Goal: Communication & Community: Participate in discussion

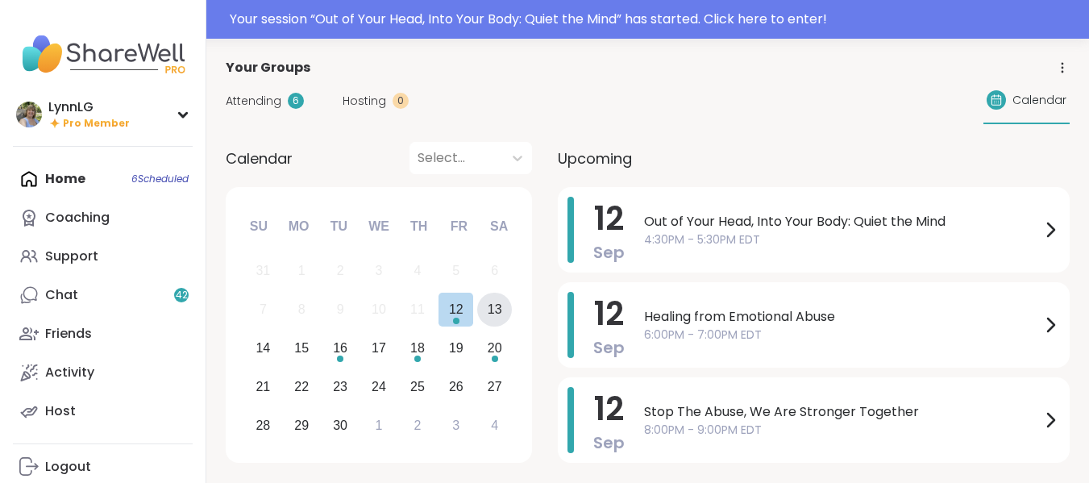
click at [495, 306] on div "13" at bounding box center [495, 309] width 15 height 22
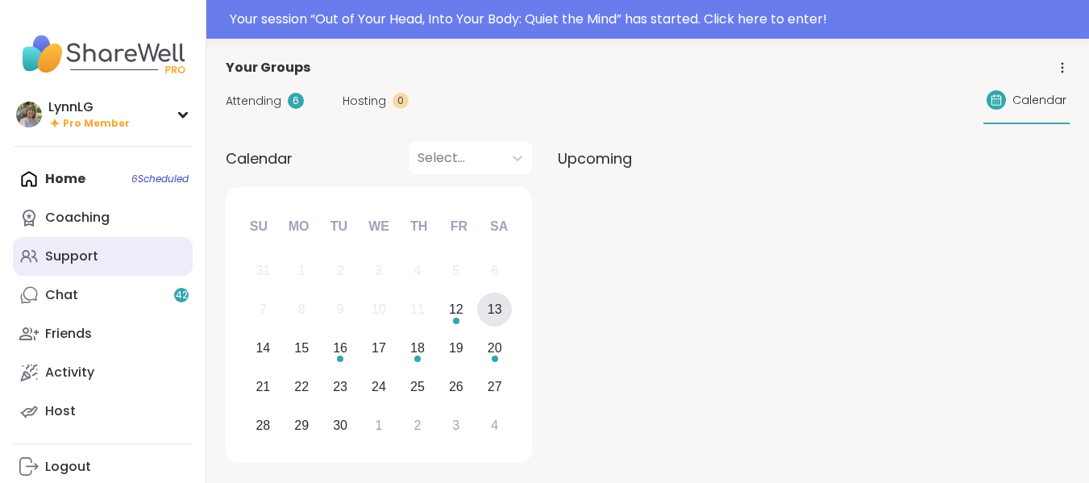
click at [100, 262] on link "Support" at bounding box center [103, 256] width 180 height 39
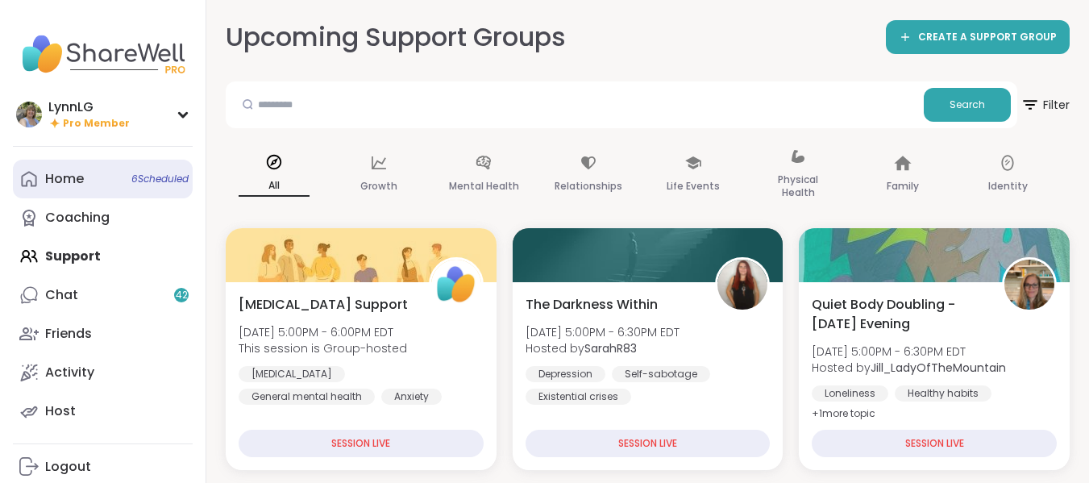
click at [153, 177] on span "6 Scheduled" at bounding box center [159, 179] width 57 height 13
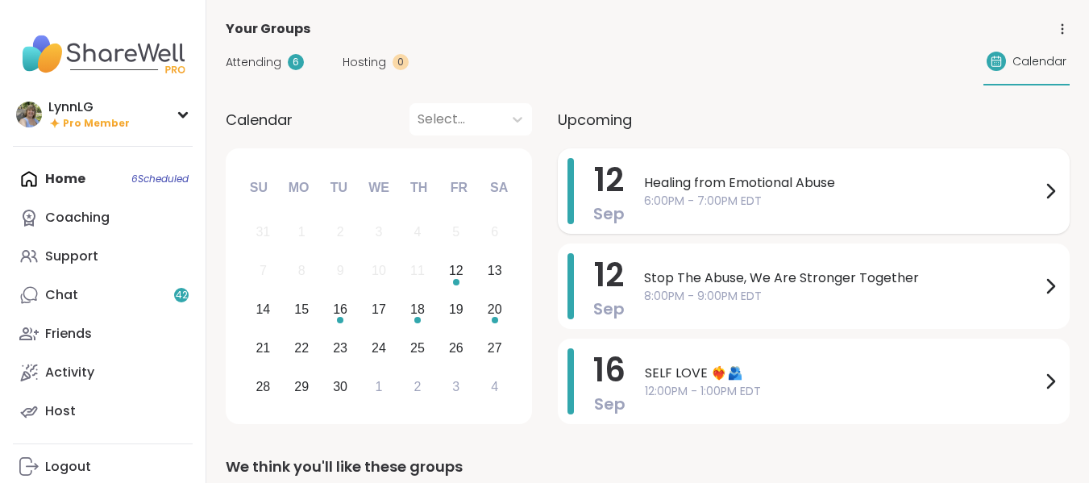
click at [903, 208] on span "6:00PM - 7:00PM EDT" at bounding box center [842, 201] width 397 height 17
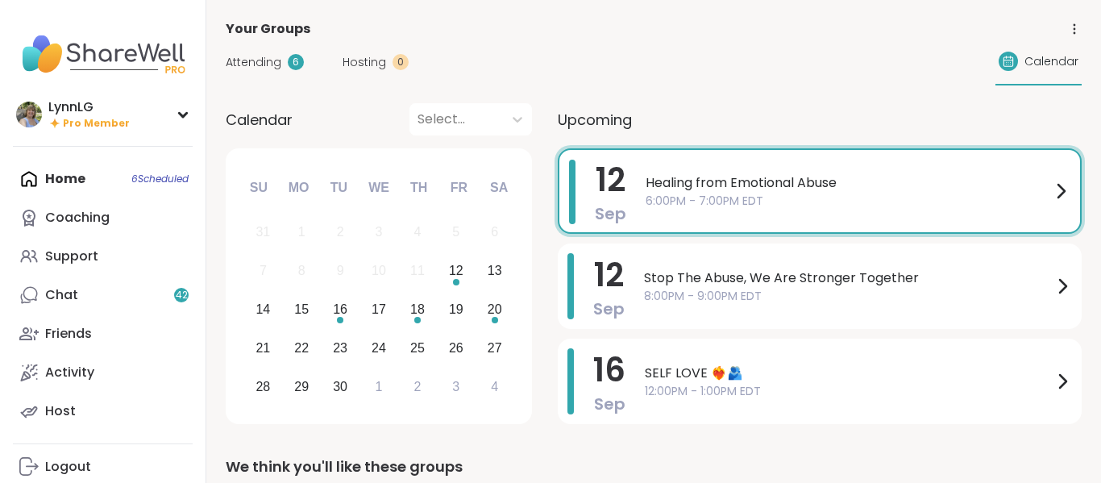
click at [514, 48] on div "Attending 6 Hosting 0 Calendar" at bounding box center [654, 62] width 856 height 47
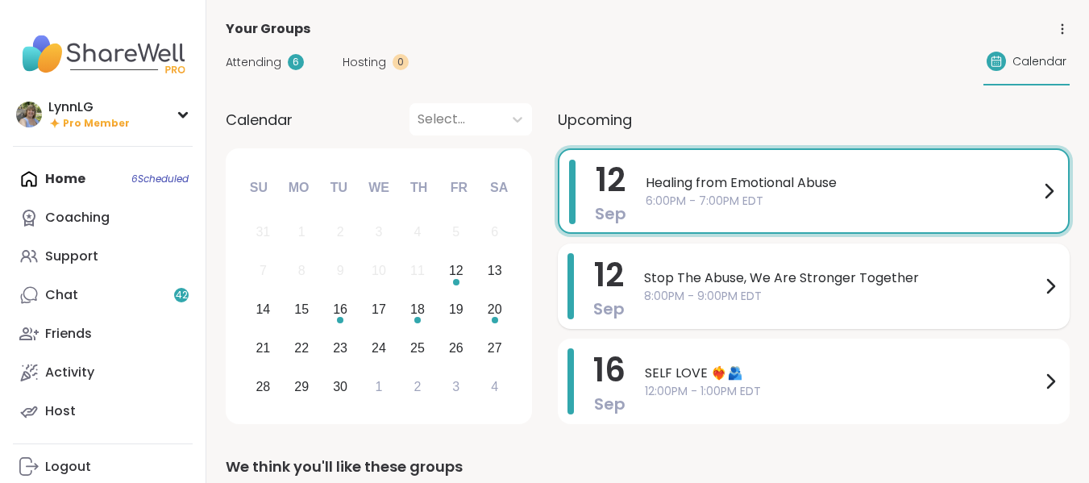
click at [800, 305] on div "Stop The Abuse, We Are Stronger Together 8:00PM - 9:00PM EDT" at bounding box center [852, 286] width 416 height 66
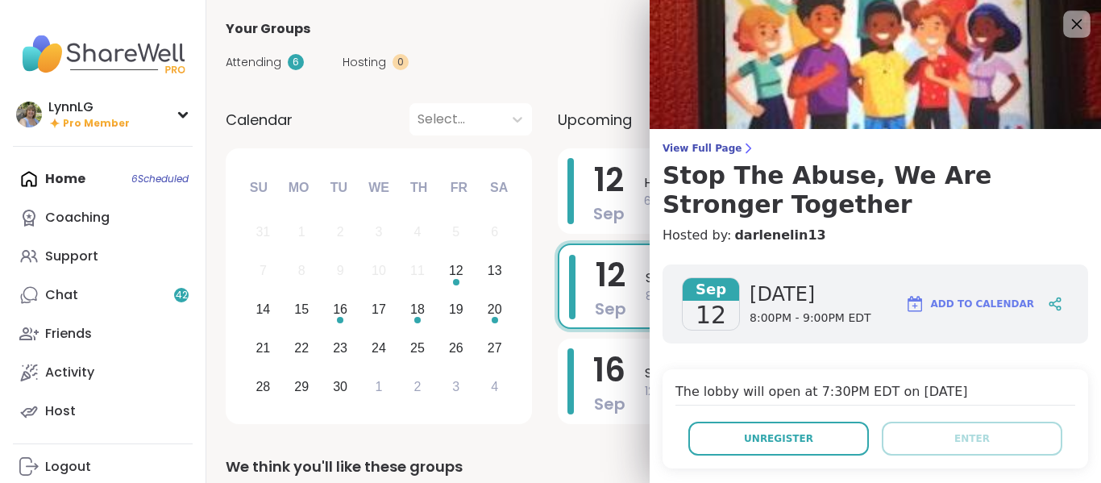
click at [1067, 24] on icon at bounding box center [1077, 24] width 20 height 20
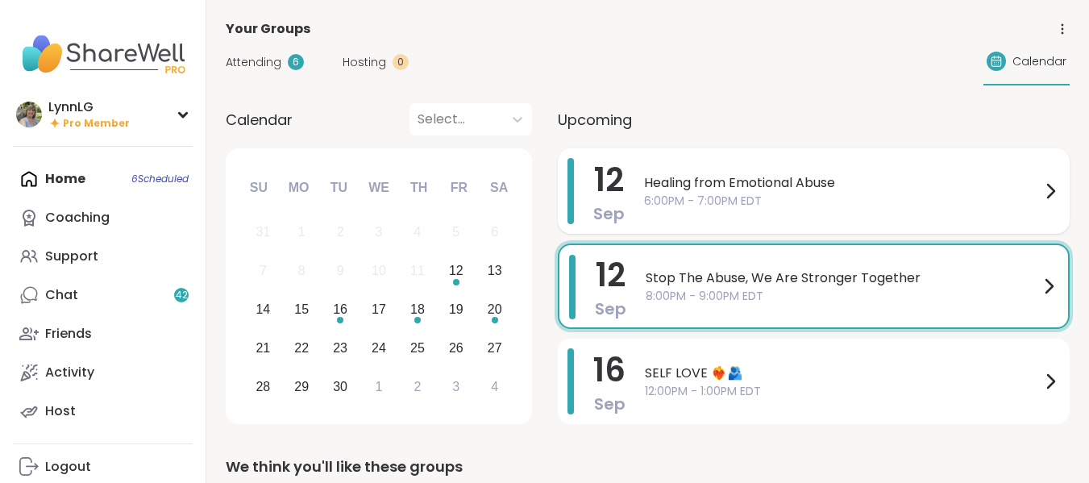
click at [904, 168] on div "Healing from Emotional Abuse 6:00PM - 7:00PM EDT" at bounding box center [852, 191] width 416 height 66
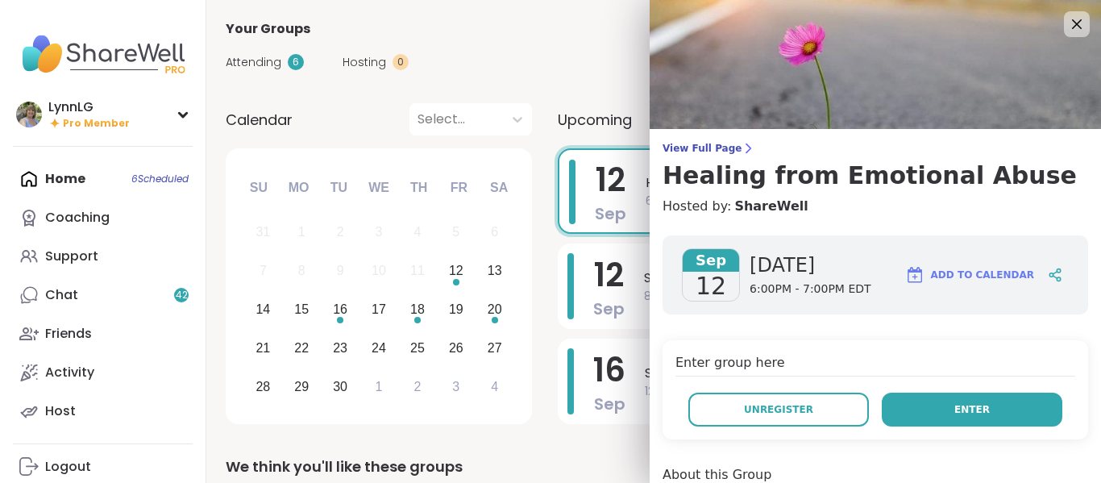
click at [986, 403] on button "Enter" at bounding box center [972, 410] width 181 height 34
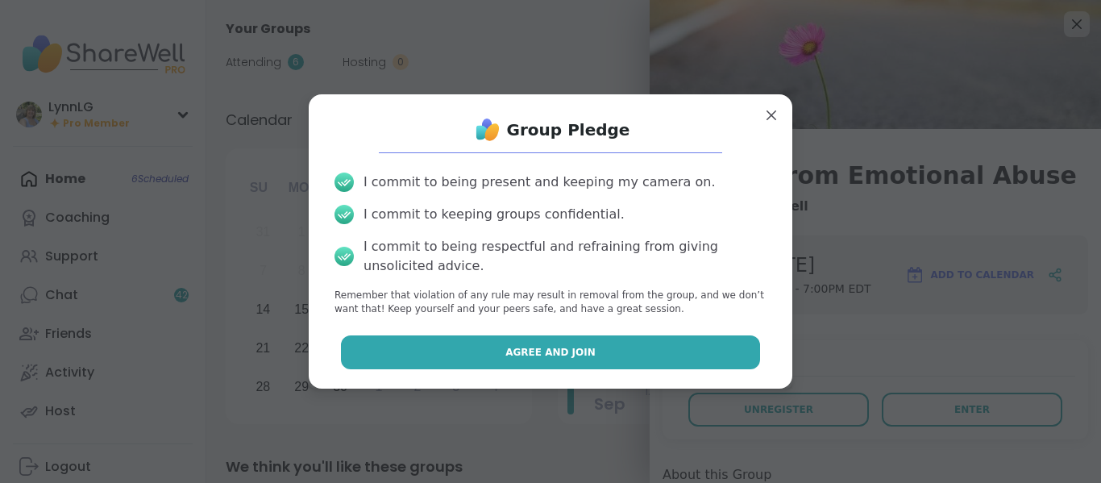
click at [551, 345] on span "Agree and Join" at bounding box center [550, 352] width 90 height 15
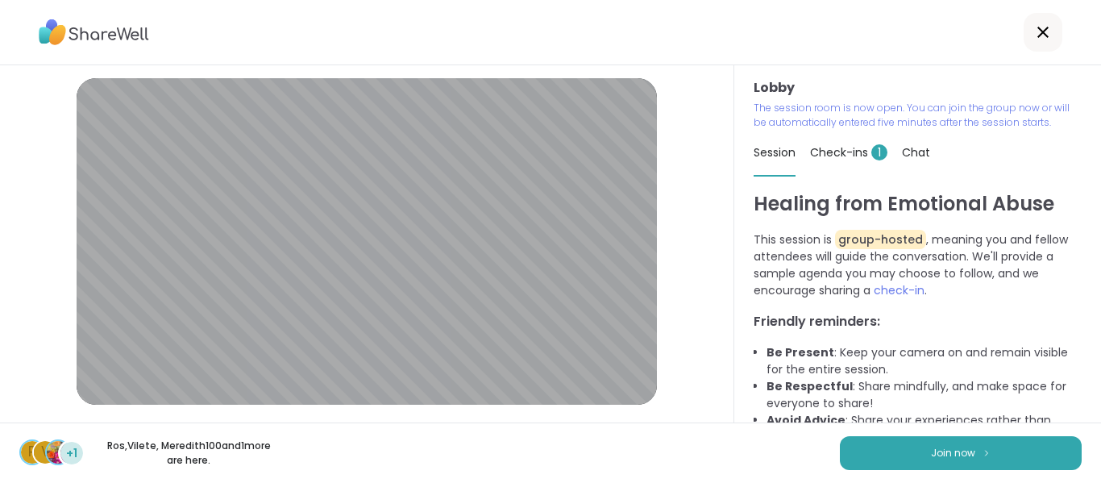
click at [474, 450] on div "R V +1 Ros , Vilete , Meredith100 and 1 more are here. Join now" at bounding box center [550, 452] width 1101 height 60
click at [949, 448] on span "Join now" at bounding box center [953, 453] width 44 height 15
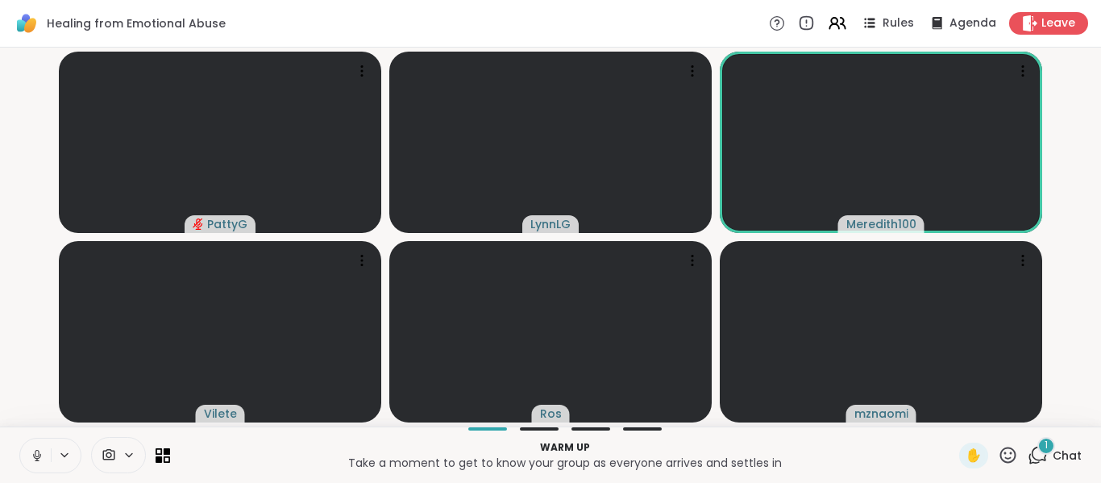
click at [41, 455] on icon at bounding box center [37, 455] width 15 height 15
click at [1053, 452] on span "Chat" at bounding box center [1067, 455] width 29 height 16
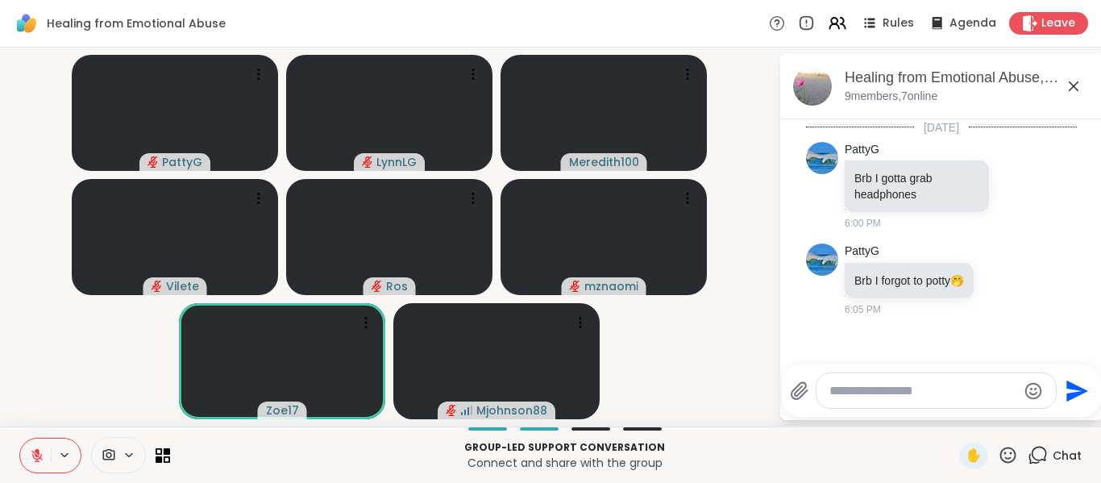
click at [884, 392] on textarea "Type your message" at bounding box center [924, 391] width 188 height 16
drag, startPoint x: 35, startPoint y: 458, endPoint x: 89, endPoint y: 430, distance: 60.6
click at [35, 457] on icon at bounding box center [37, 455] width 15 height 15
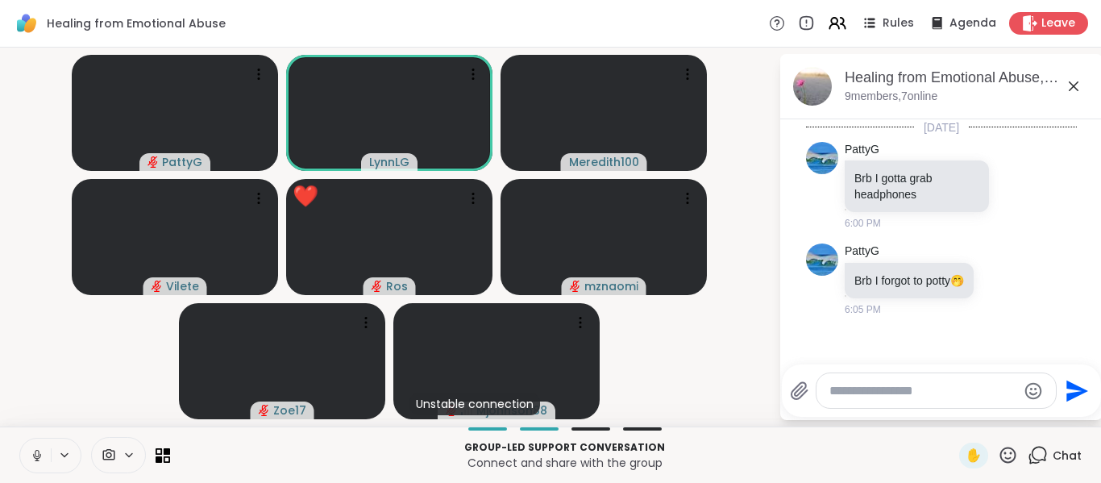
click at [34, 458] on icon at bounding box center [37, 455] width 15 height 15
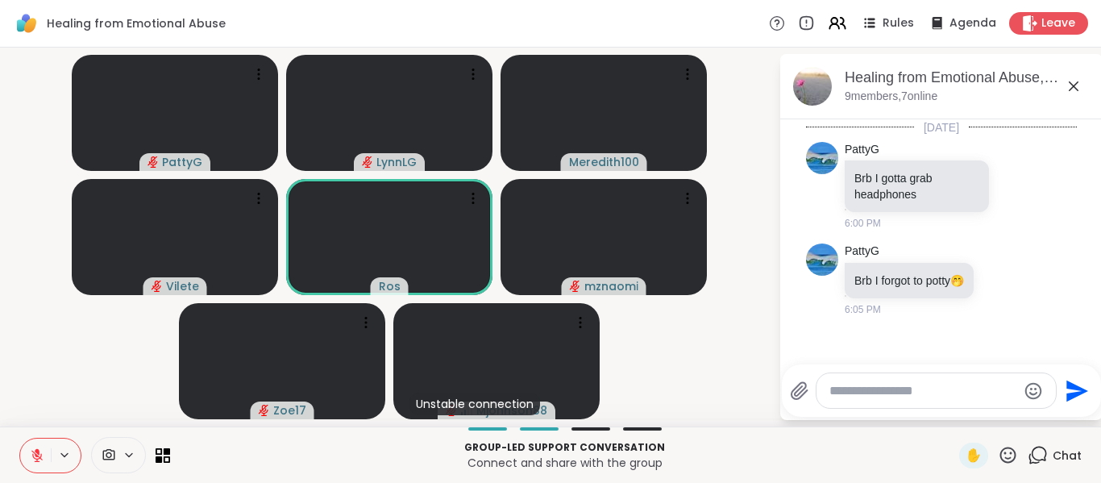
click at [862, 399] on div at bounding box center [936, 390] width 239 height 35
click at [859, 385] on textarea "Type your message" at bounding box center [924, 391] width 188 height 16
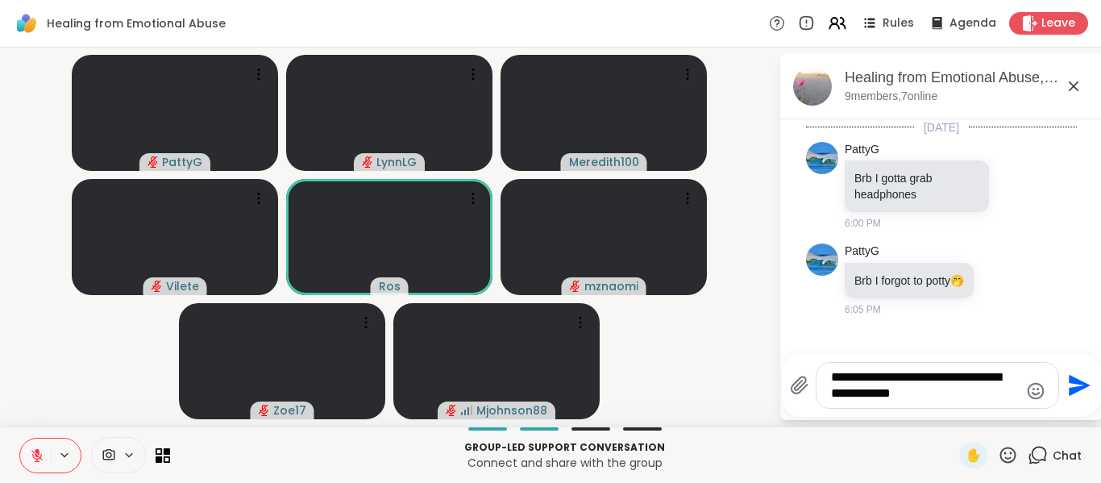
type textarea "**********"
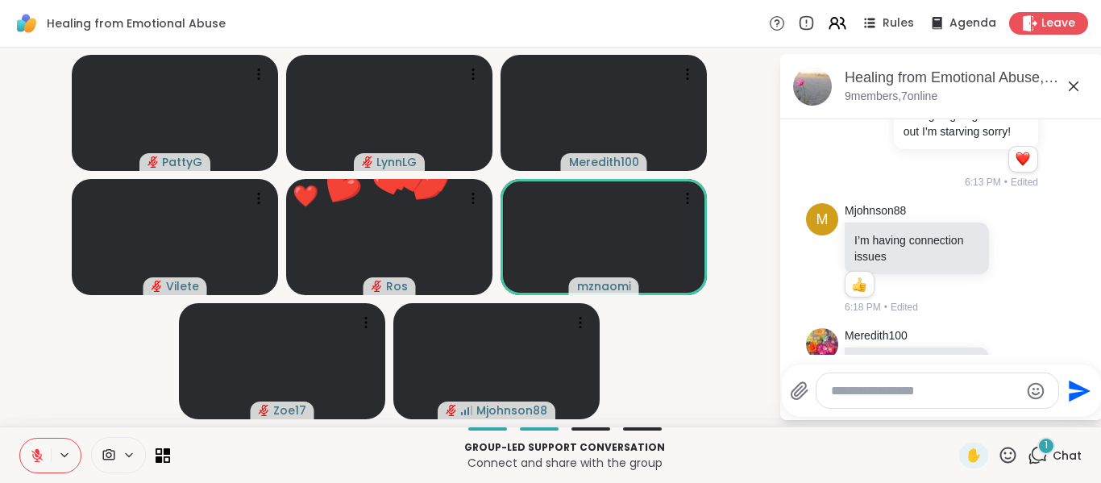
scroll to position [385, 0]
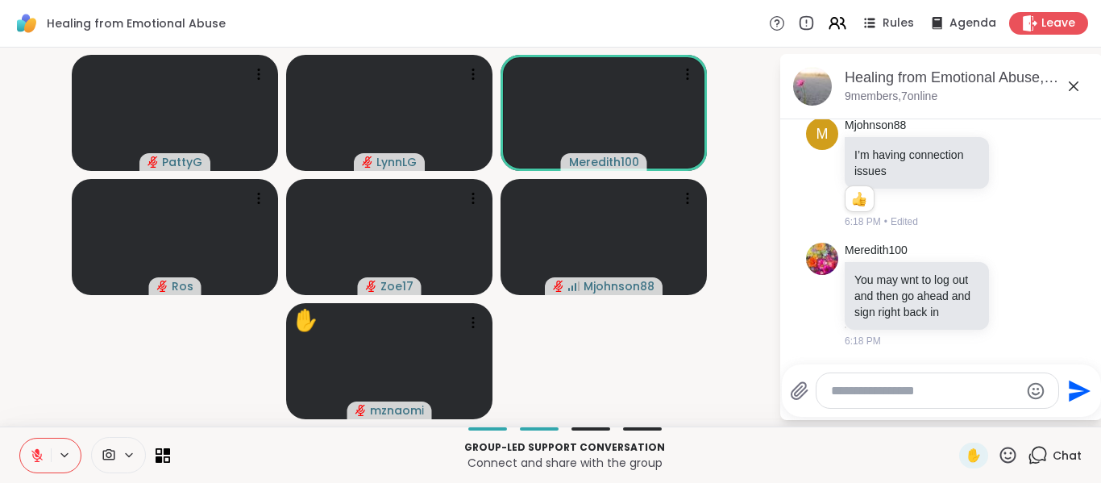
click at [29, 456] on button at bounding box center [35, 456] width 31 height 34
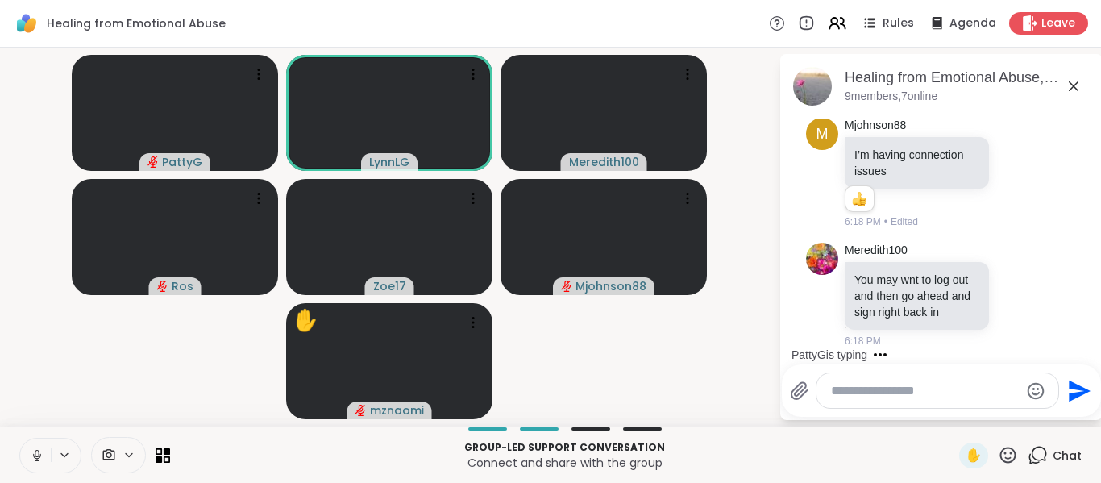
click at [35, 461] on icon at bounding box center [37, 455] width 15 height 15
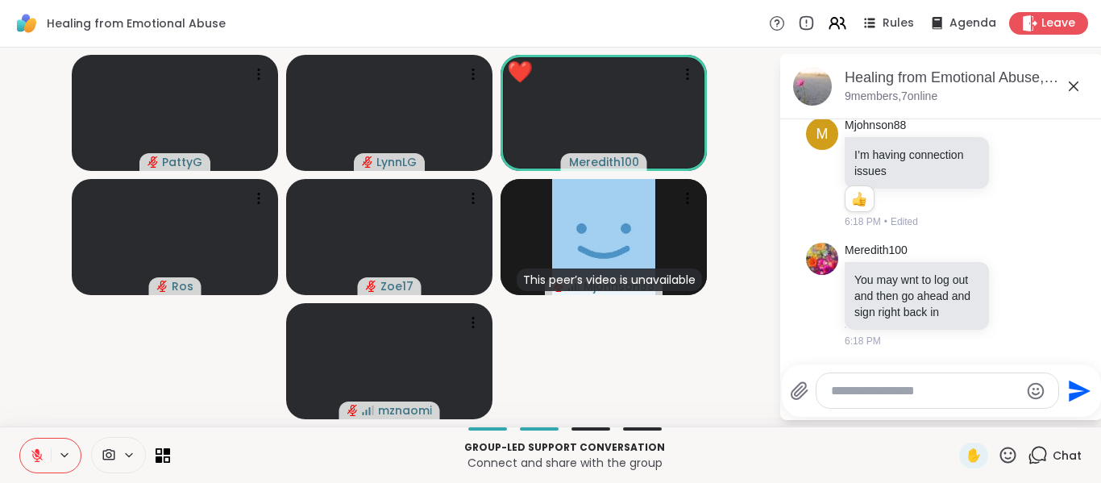
click at [978, 456] on div "✋" at bounding box center [988, 456] width 59 height 26
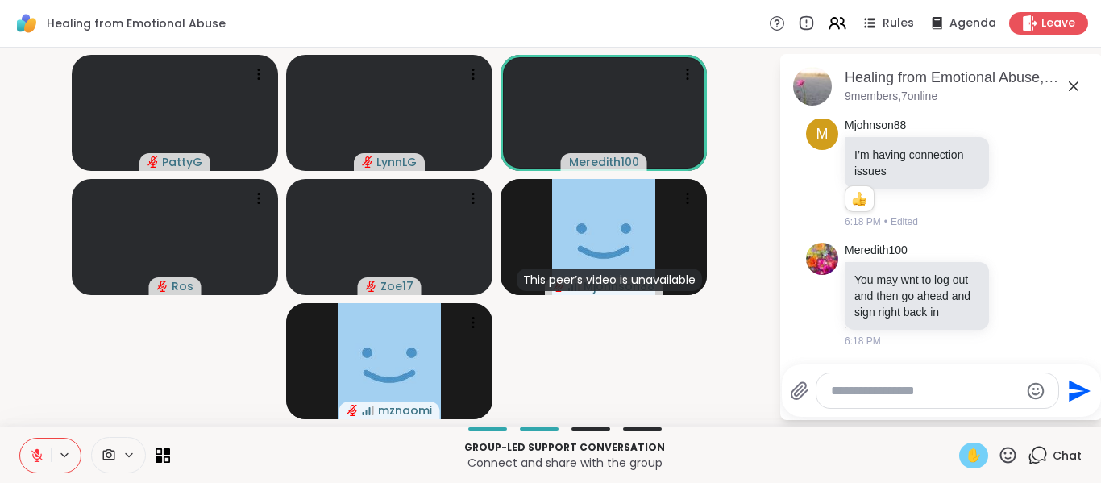
click at [966, 451] on span "✋" at bounding box center [974, 455] width 16 height 19
click at [32, 456] on icon at bounding box center [37, 455] width 15 height 15
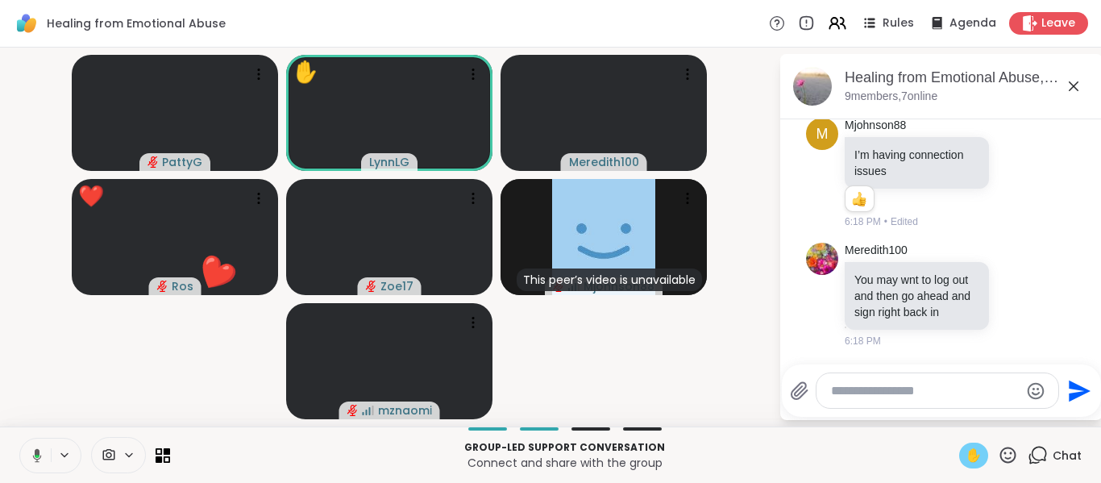
click at [48, 458] on button at bounding box center [34, 456] width 33 height 34
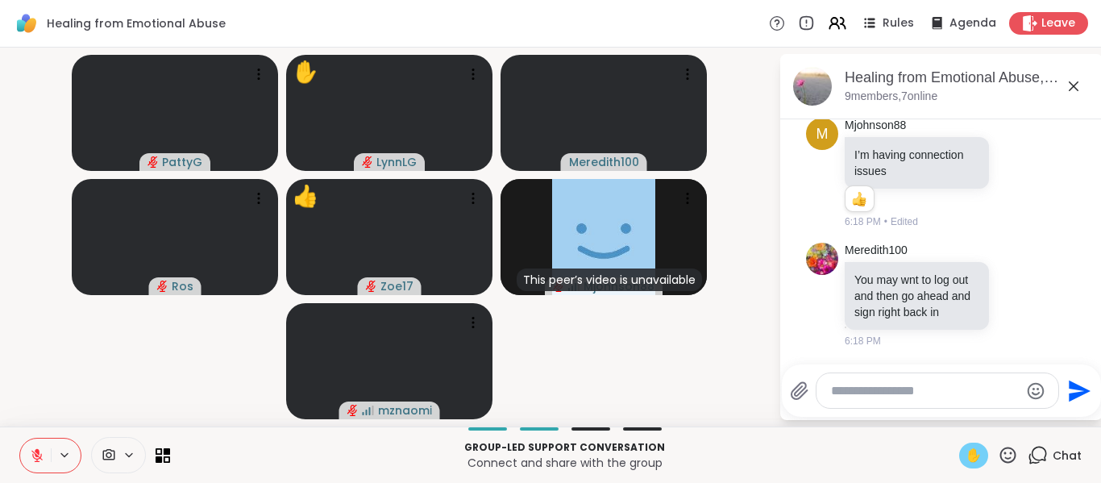
click at [966, 453] on span "✋" at bounding box center [974, 455] width 16 height 19
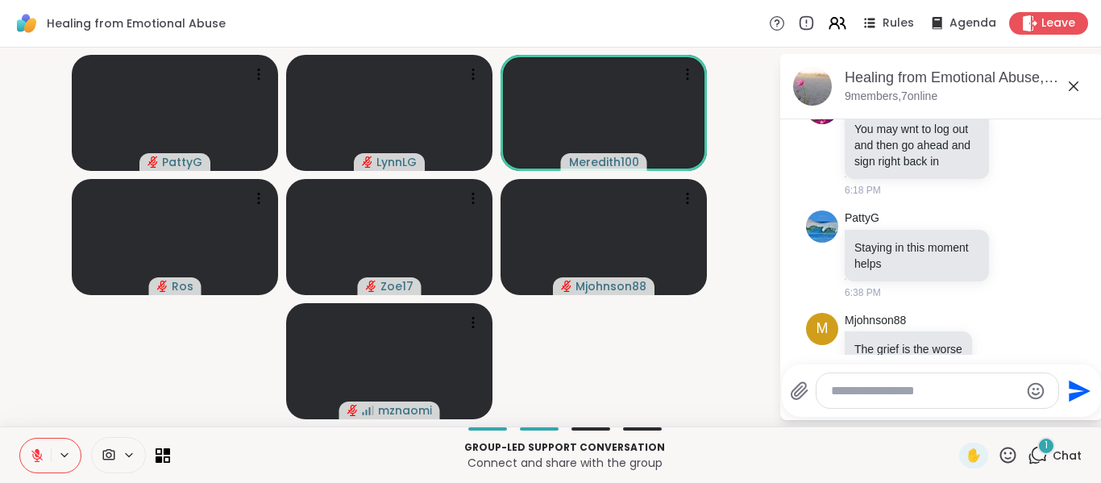
scroll to position [573, 0]
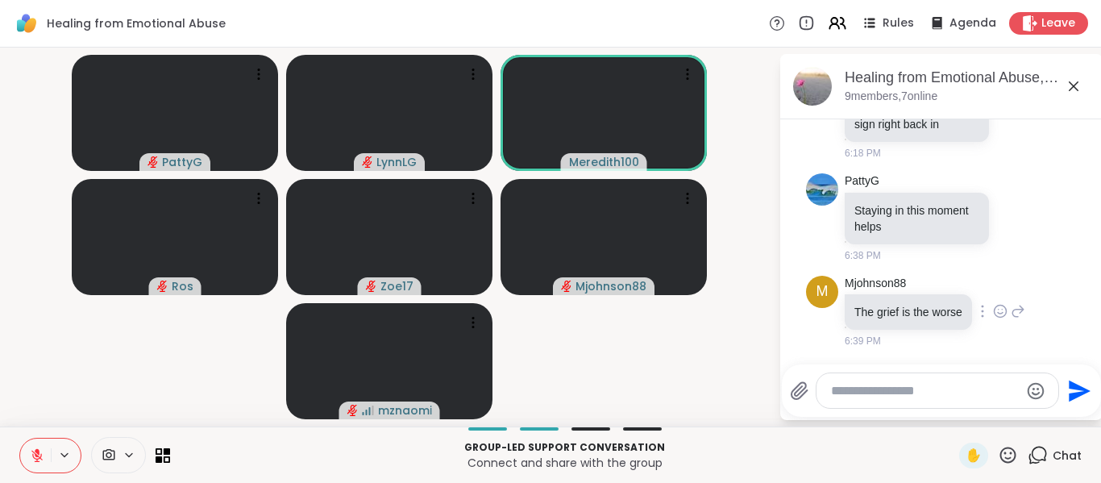
click at [1003, 311] on icon at bounding box center [1000, 311] width 15 height 16
click at [970, 286] on button "Select Reaction: Thumbs up" at bounding box center [965, 285] width 32 height 32
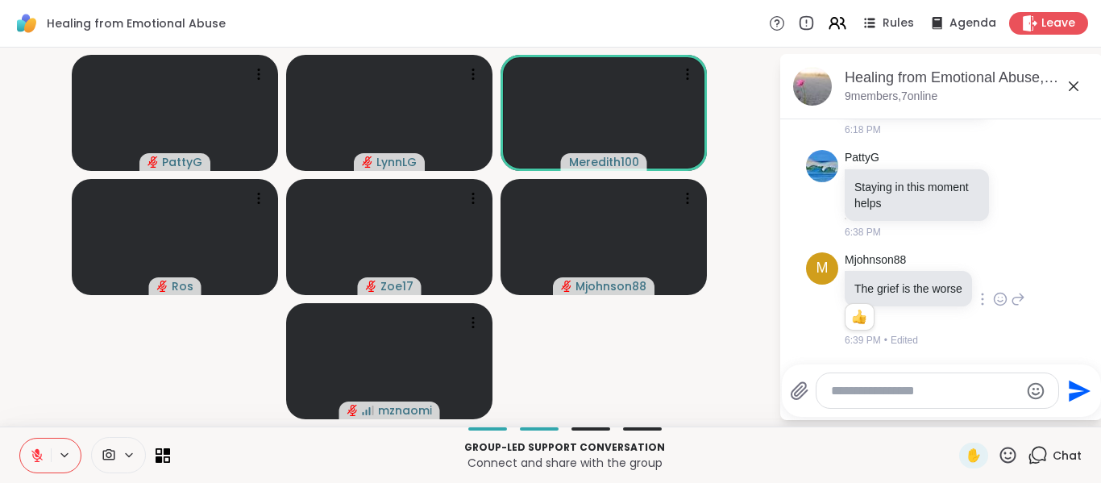
scroll to position [597, 0]
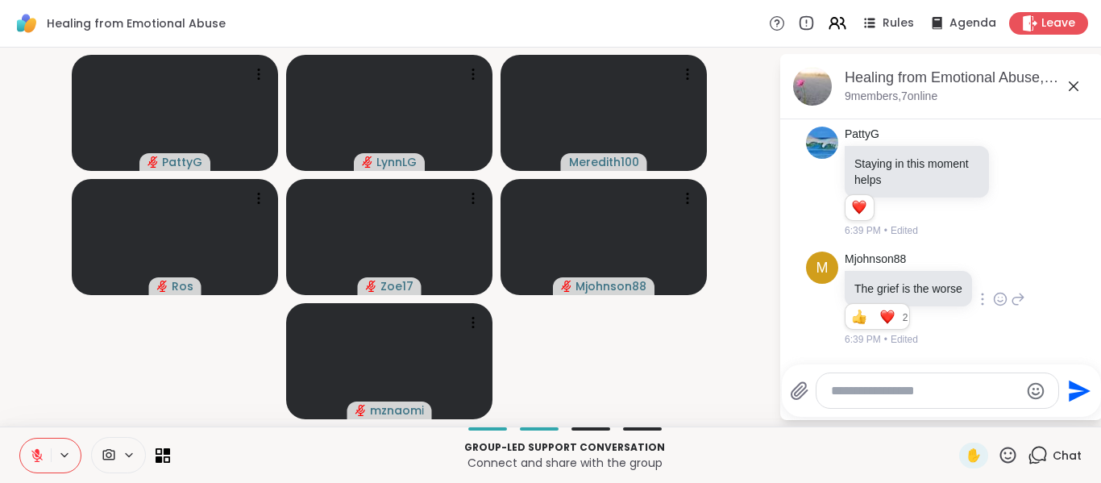
click at [35, 461] on icon at bounding box center [36, 455] width 11 height 11
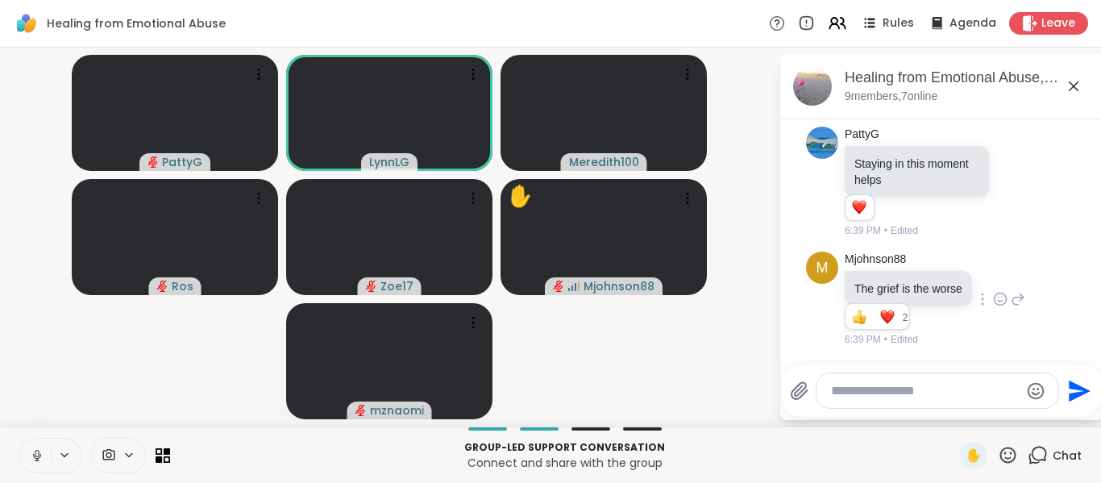
click at [44, 443] on button at bounding box center [35, 456] width 31 height 34
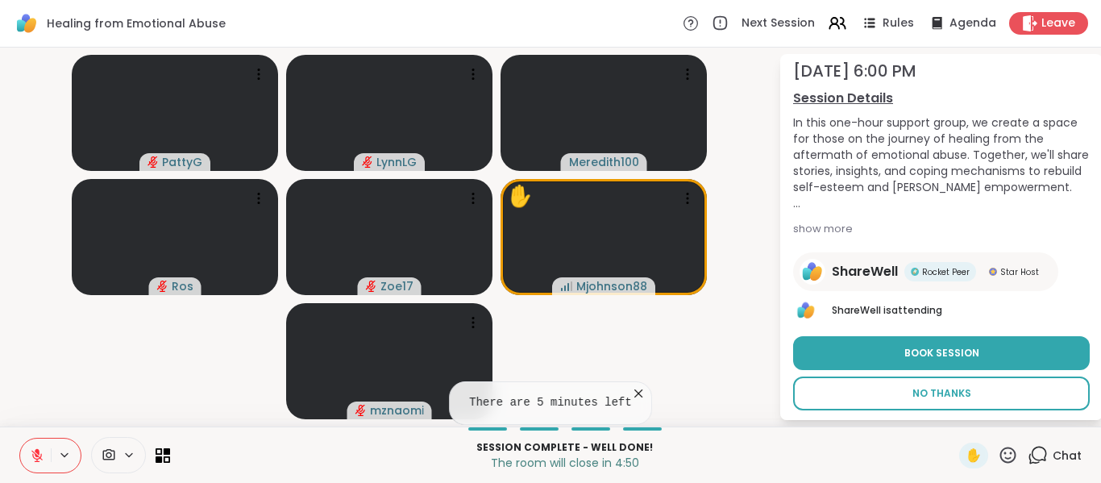
scroll to position [82, 0]
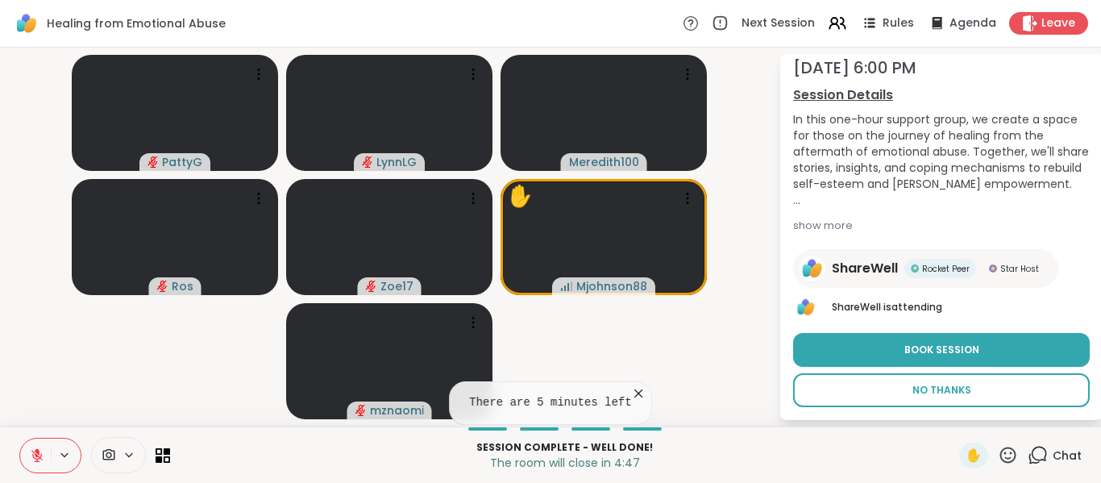
click at [913, 394] on span "No Thanks" at bounding box center [942, 390] width 59 height 15
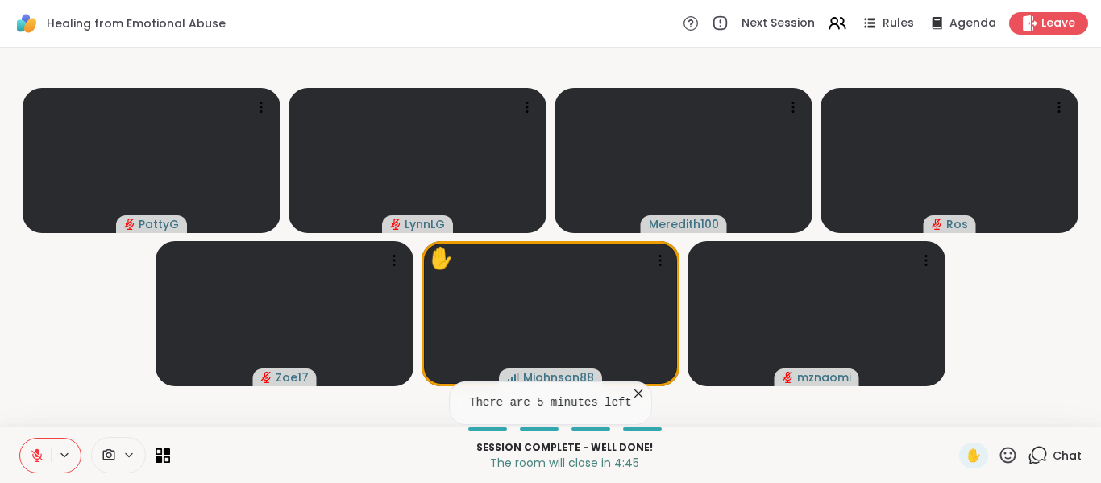
click at [1053, 457] on span "Chat" at bounding box center [1067, 455] width 29 height 16
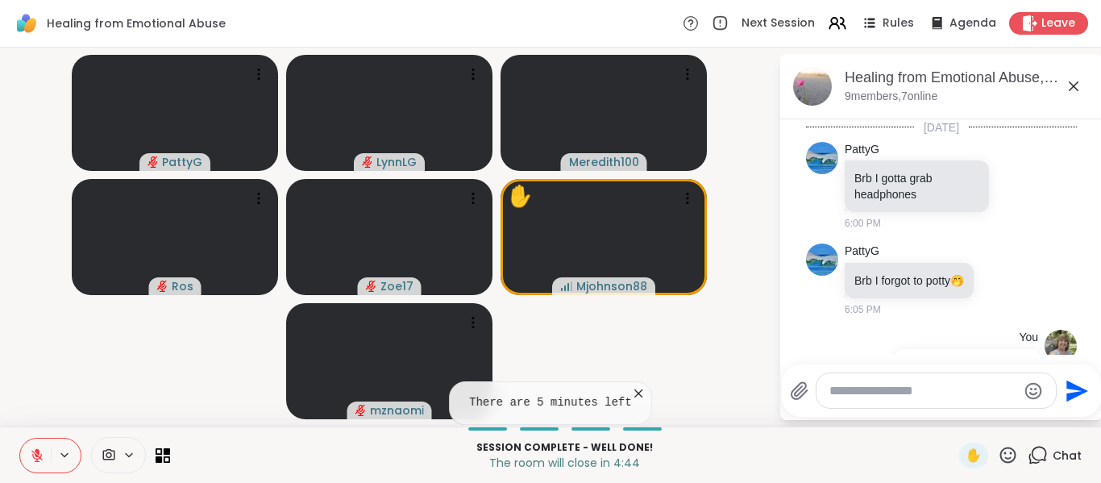
scroll to position [825, 0]
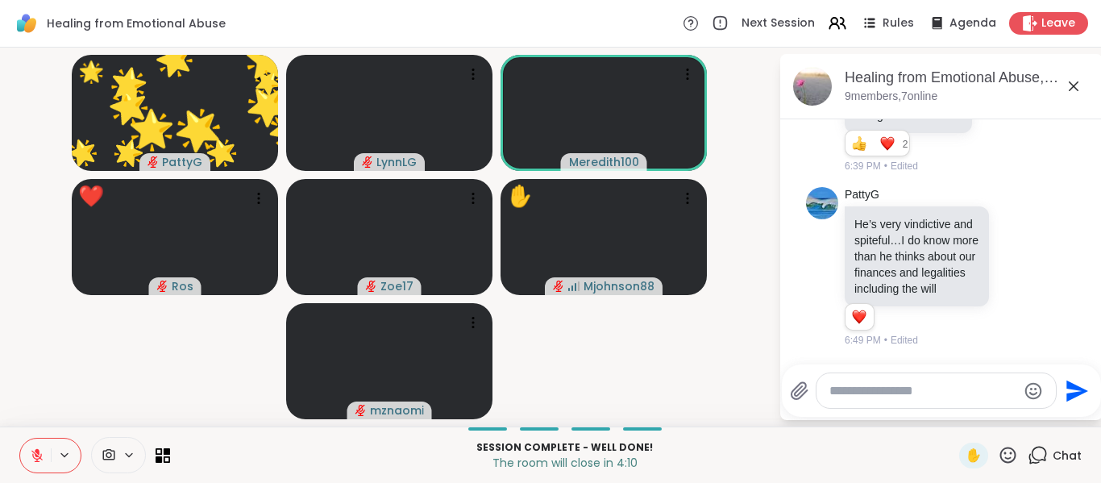
drag, startPoint x: 43, startPoint y: 462, endPoint x: 185, endPoint y: 345, distance: 184.4
click at [185, 345] on div "Healing from Emotional Abuse Next Session Rules Agenda Leave 🌟 PattyG 🌟 🌟 🌟 🌟 🌟…" at bounding box center [550, 241] width 1101 height 483
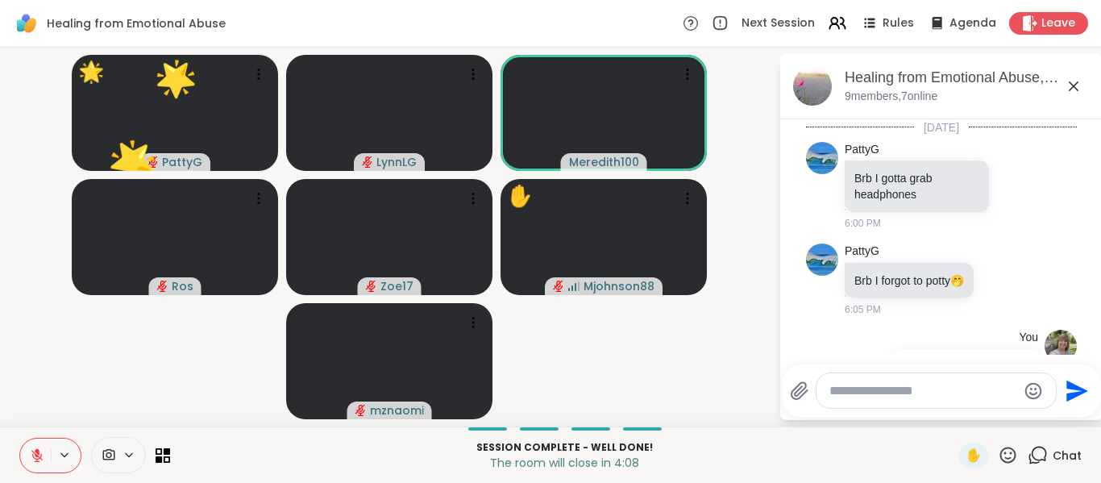
scroll to position [825, 0]
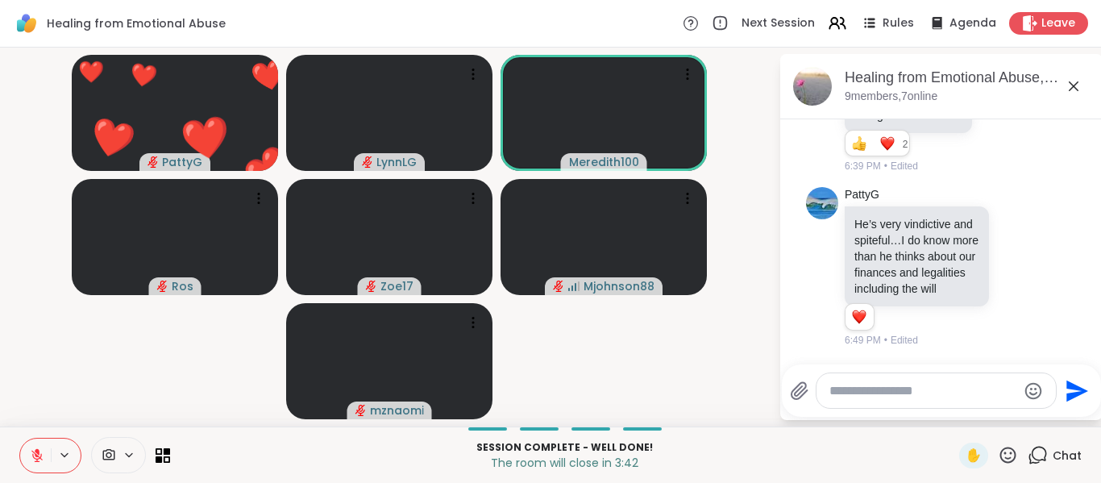
drag, startPoint x: 40, startPoint y: 454, endPoint x: 53, endPoint y: 369, distance: 85.6
click at [53, 369] on div "Healing from Emotional Abuse Next Session Rules Agenda Leave ❤️ PattyG ❤️ ❤️ ❤️…" at bounding box center [550, 241] width 1101 height 483
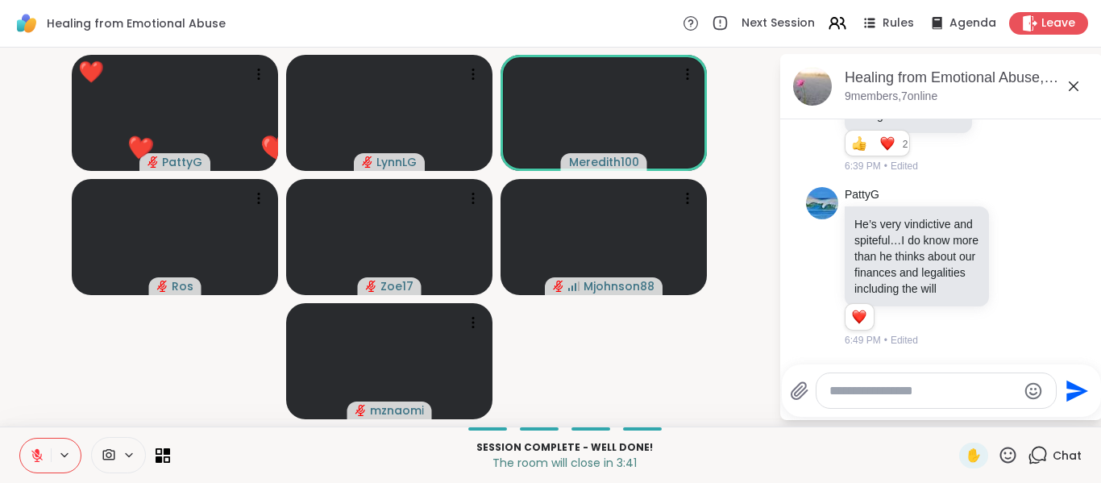
click at [53, 369] on video-player-container "❤️ PattyG ❤️ ❤️ ❤️ ❤️ ❤️ ❤️ ❤️ ❤️ ❤️ ❤️ ❤️ ❤️ ❤️ ❤️ ❤️ ❤️ ❤️ ❤️ ❤️ ❤️ ❤️ ❤️ Lyn…" at bounding box center [389, 237] width 759 height 366
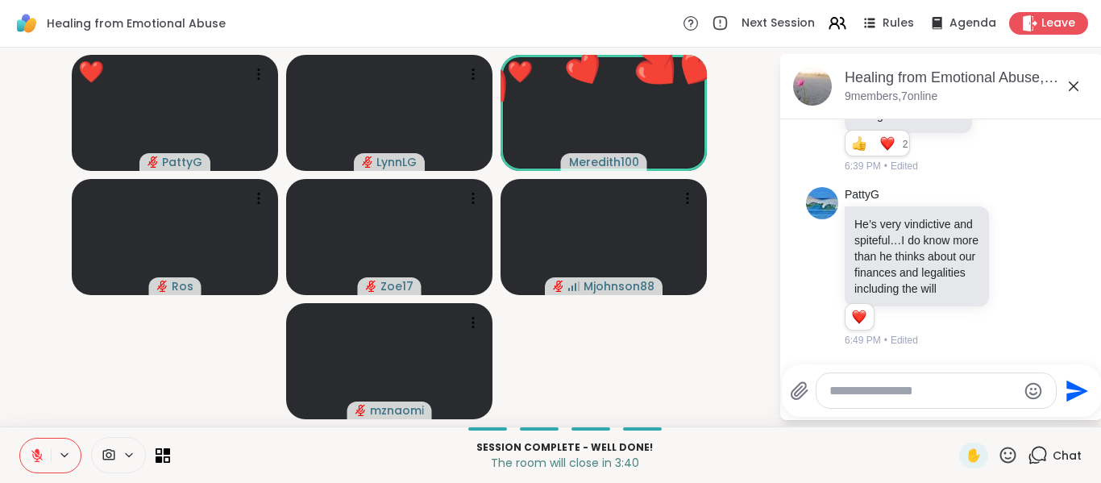
click at [43, 462] on icon at bounding box center [37, 455] width 15 height 15
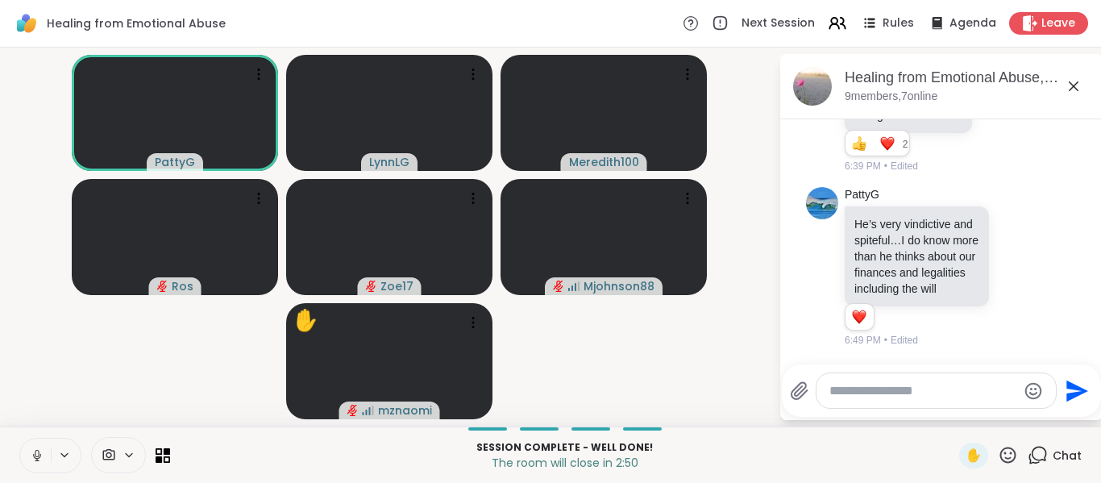
click at [34, 460] on icon at bounding box center [37, 455] width 15 height 15
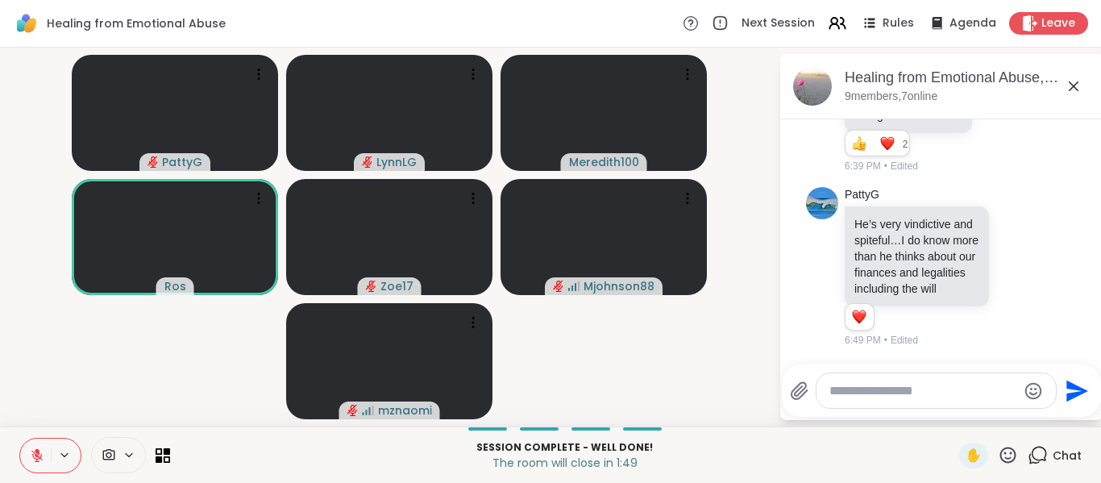
click at [871, 394] on textarea "Type your message" at bounding box center [924, 391] width 188 height 16
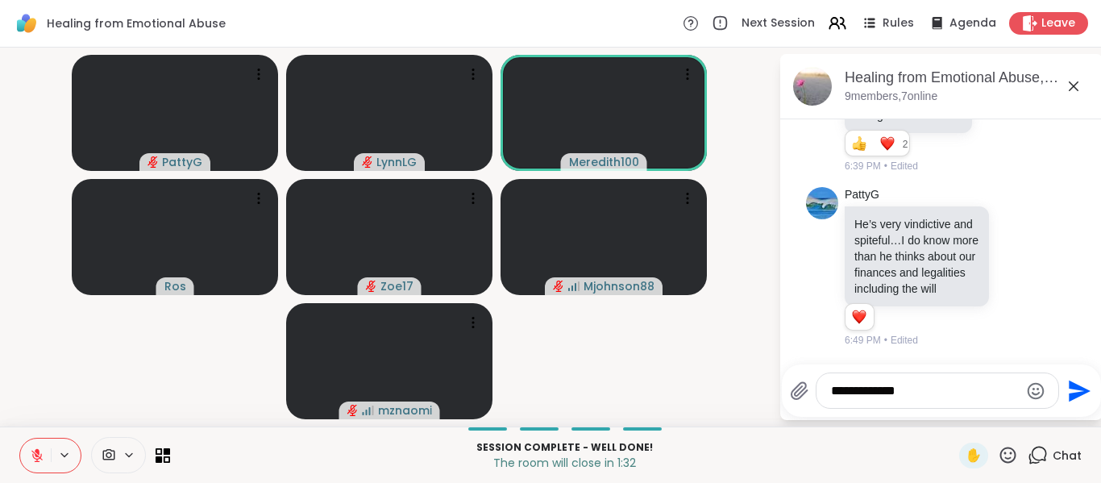
scroll to position [927, 0]
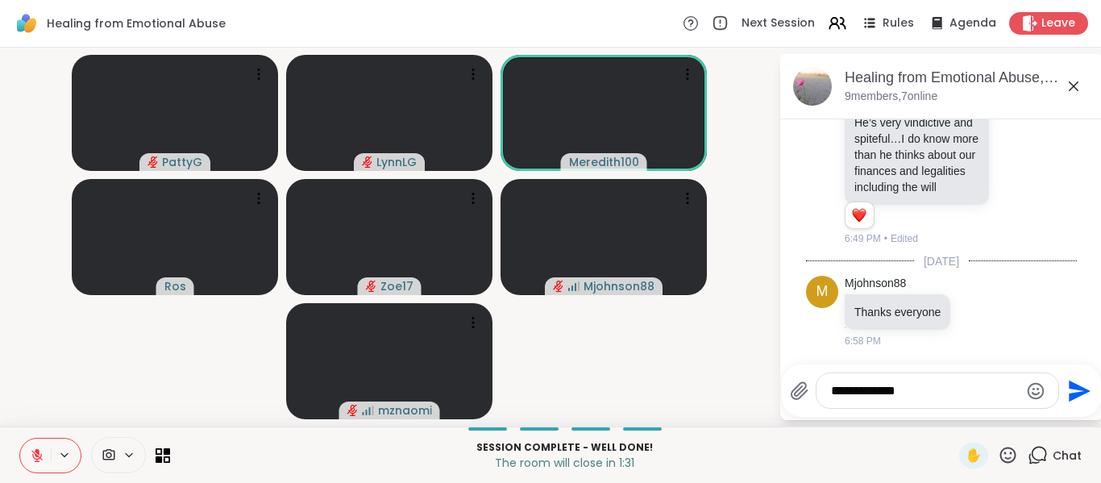
type textarea "**********"
click at [1073, 394] on icon "Send" at bounding box center [1080, 391] width 22 height 22
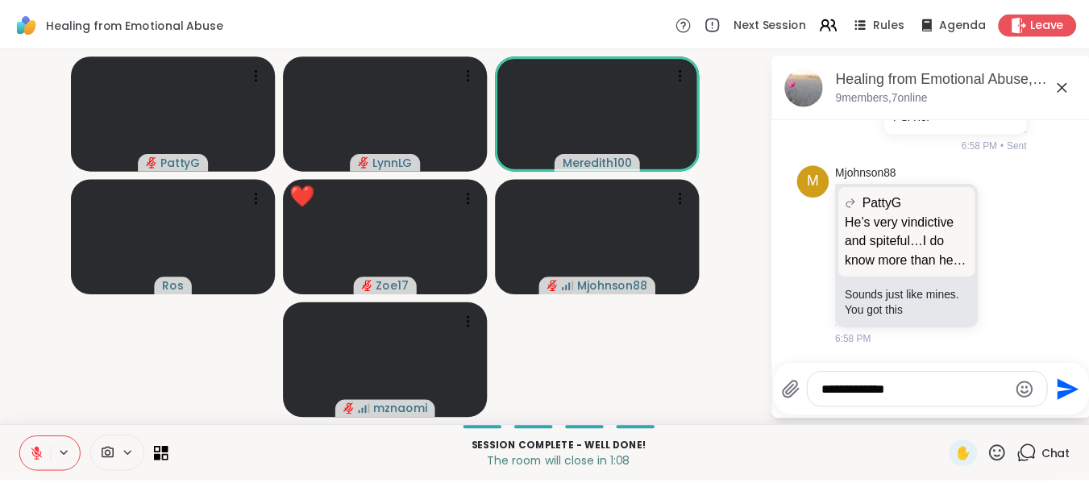
scroll to position [1232, 0]
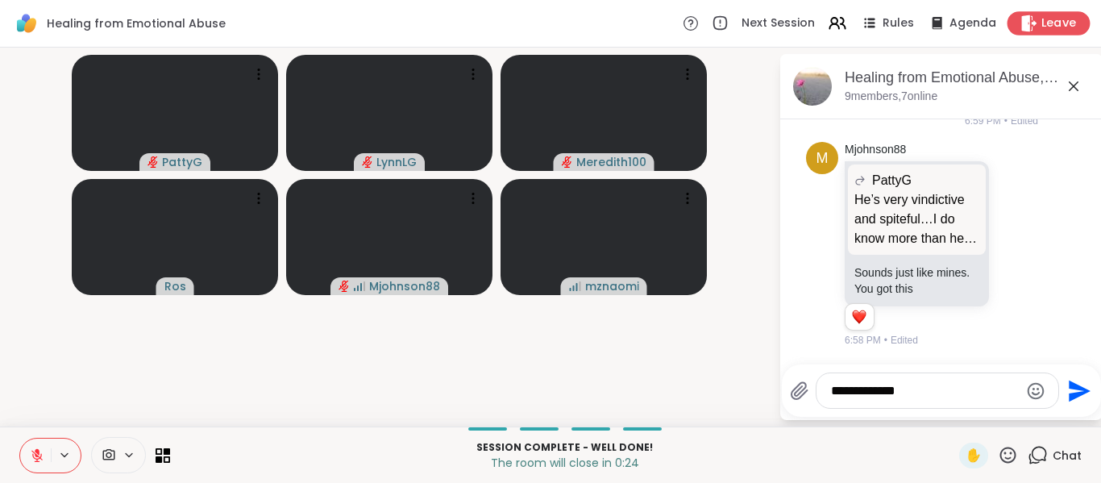
click at [1044, 18] on span "Leave" at bounding box center [1059, 23] width 35 height 17
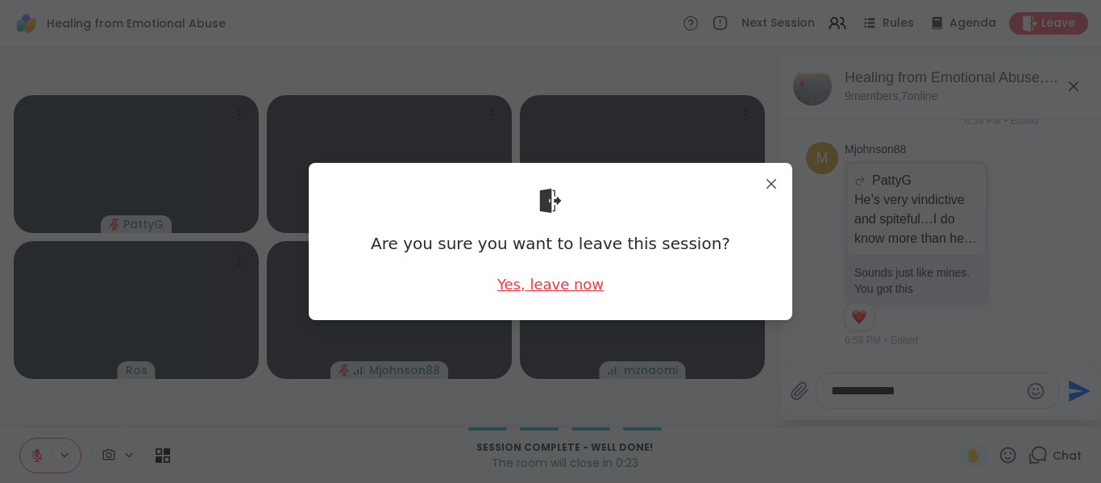
click at [534, 280] on div "Yes, leave now" at bounding box center [550, 284] width 106 height 20
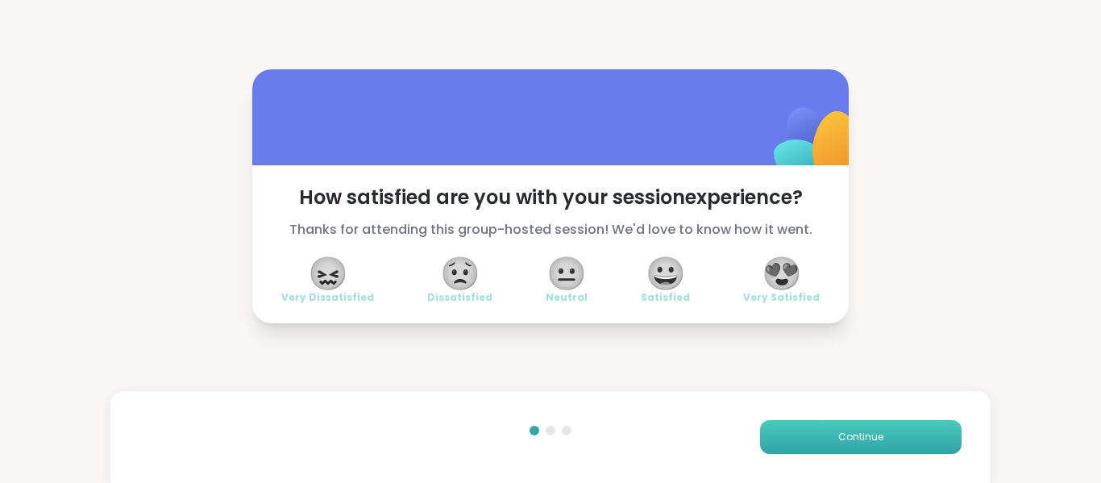
click at [838, 440] on span "Continue" at bounding box center [860, 437] width 45 height 15
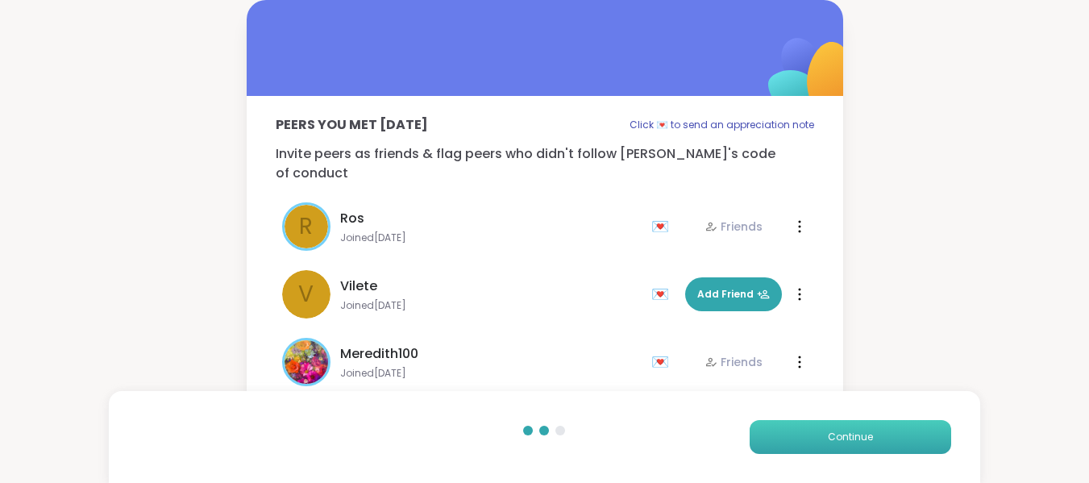
click at [837, 438] on span "Continue" at bounding box center [850, 437] width 45 height 15
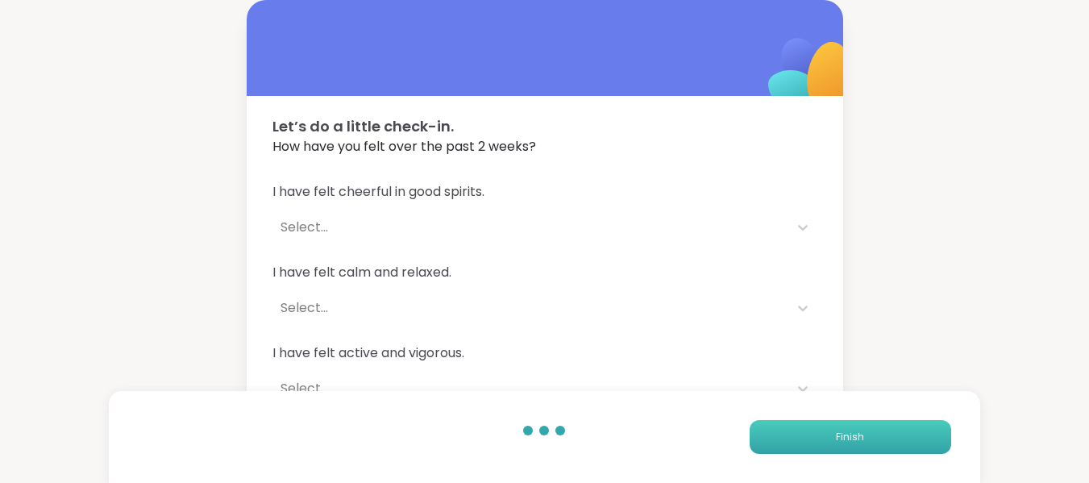
click at [839, 433] on span "Finish" at bounding box center [850, 437] width 28 height 15
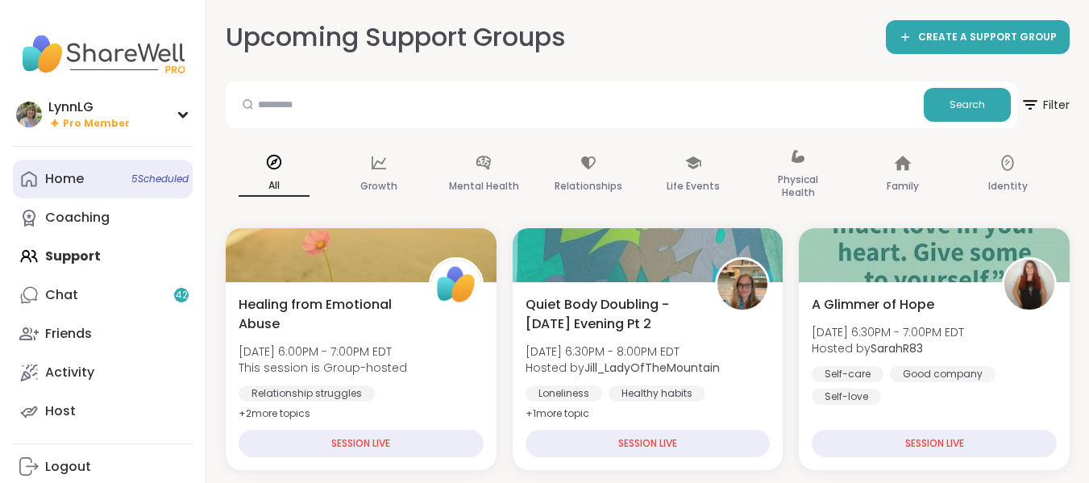
click at [156, 174] on span "5 Scheduled" at bounding box center [159, 179] width 57 height 13
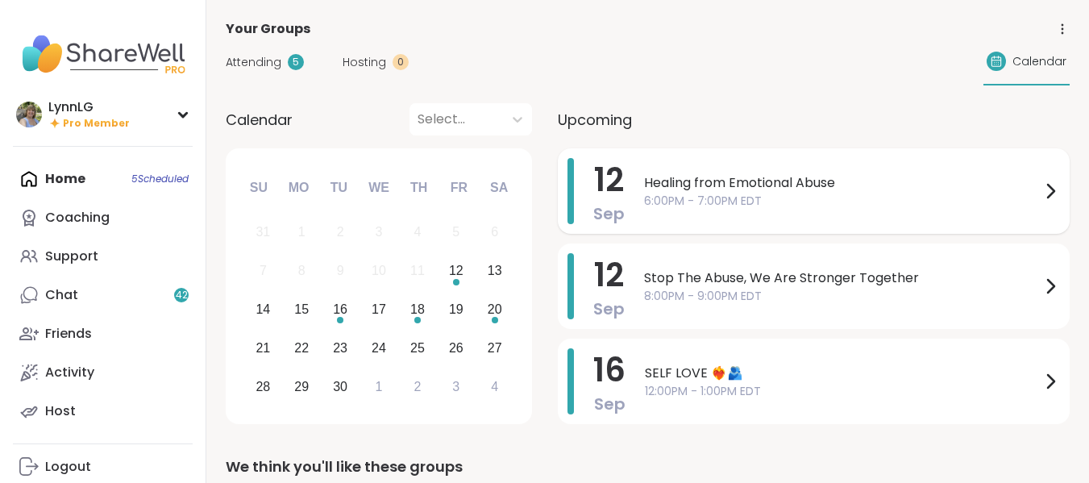
click at [906, 193] on span "6:00PM - 7:00PM EDT" at bounding box center [842, 201] width 397 height 17
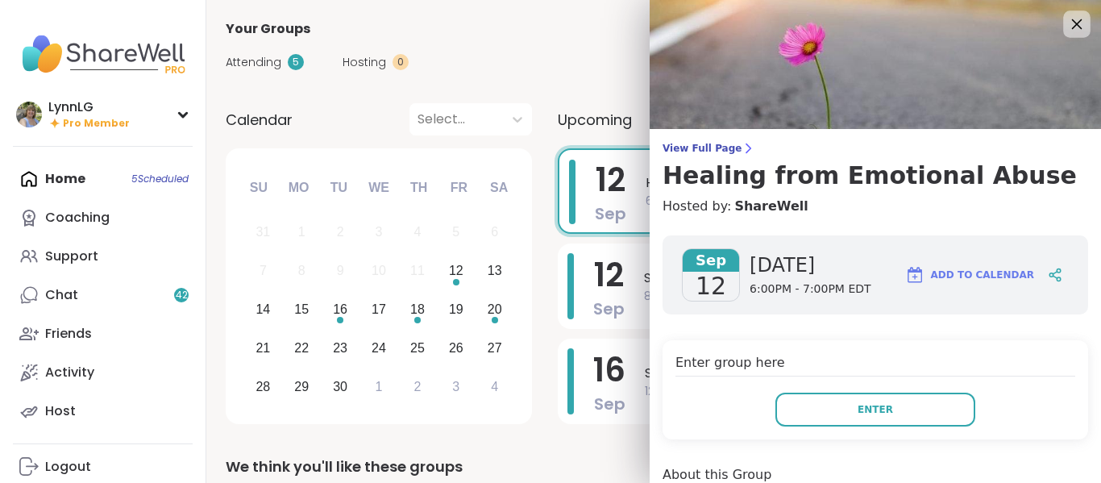
click at [1067, 25] on icon at bounding box center [1077, 24] width 20 height 20
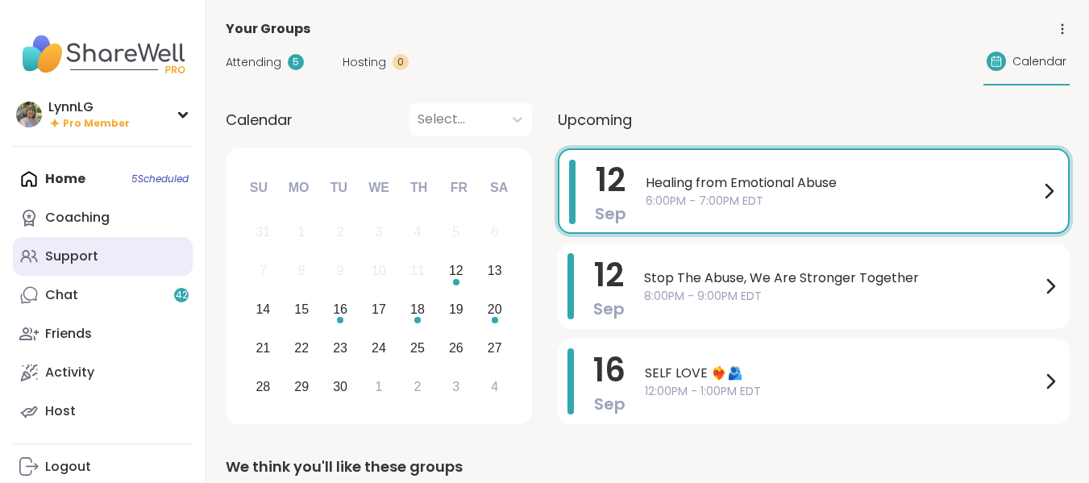
click at [95, 258] on div "Support" at bounding box center [71, 256] width 53 height 18
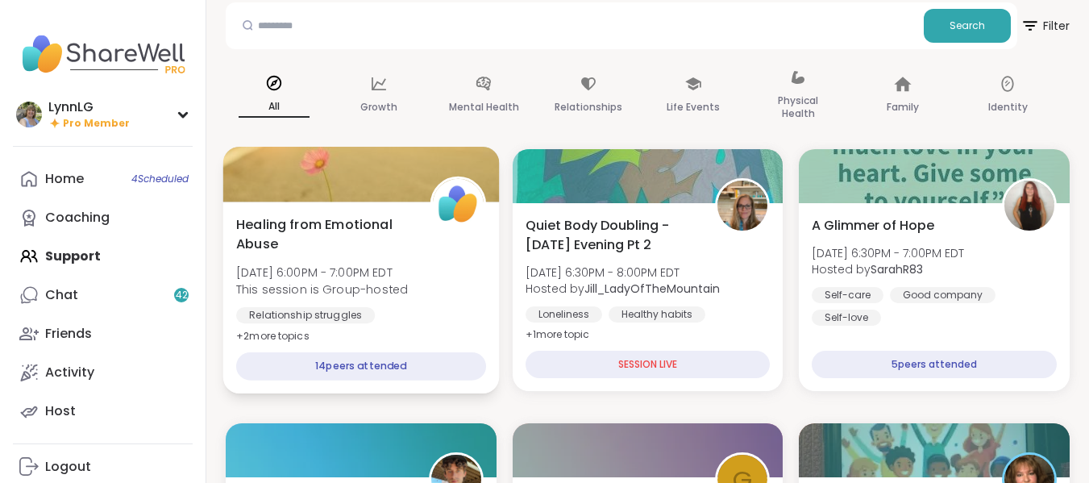
scroll to position [80, 0]
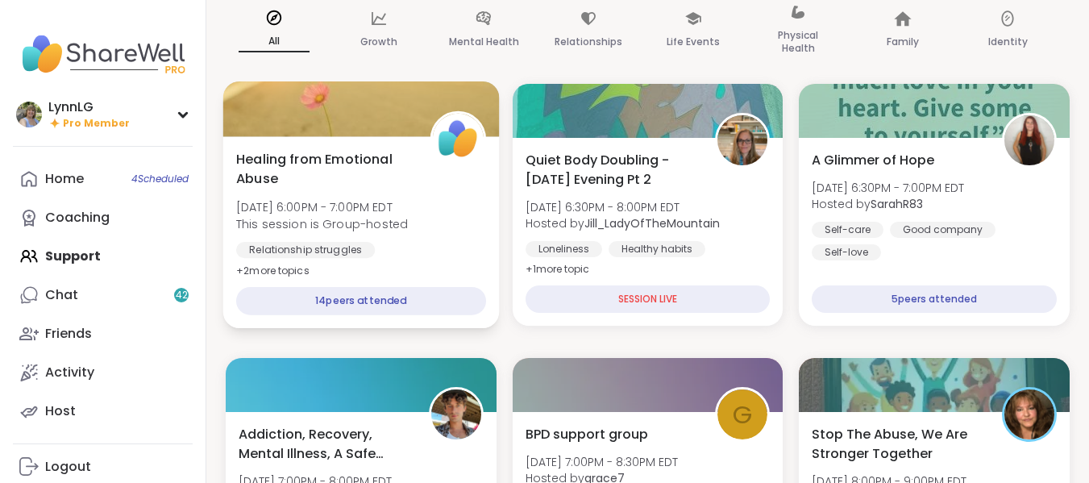
click at [440, 243] on div "Healing from Emotional Abuse [DATE] 6:00PM - 7:00PM EDT This session is Group-h…" at bounding box center [361, 214] width 250 height 131
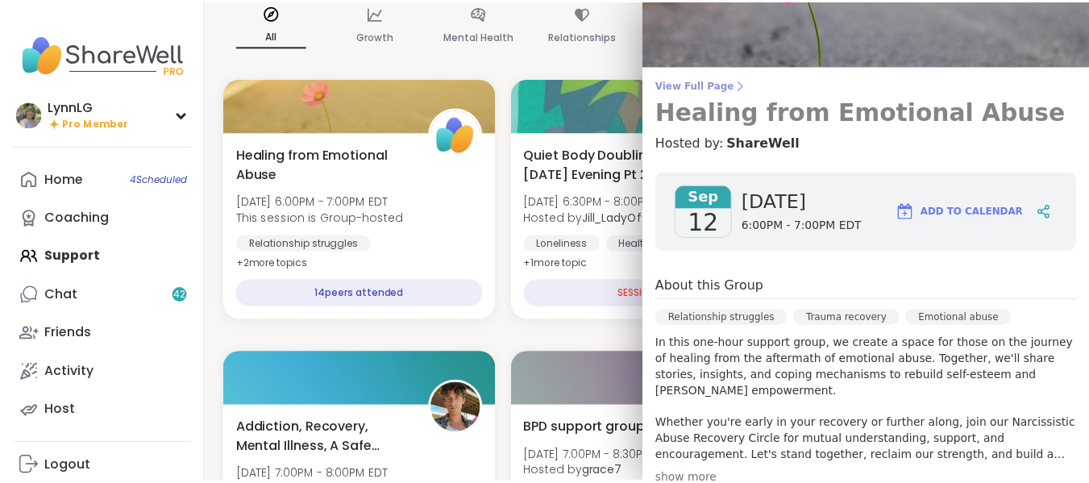
scroll to position [0, 0]
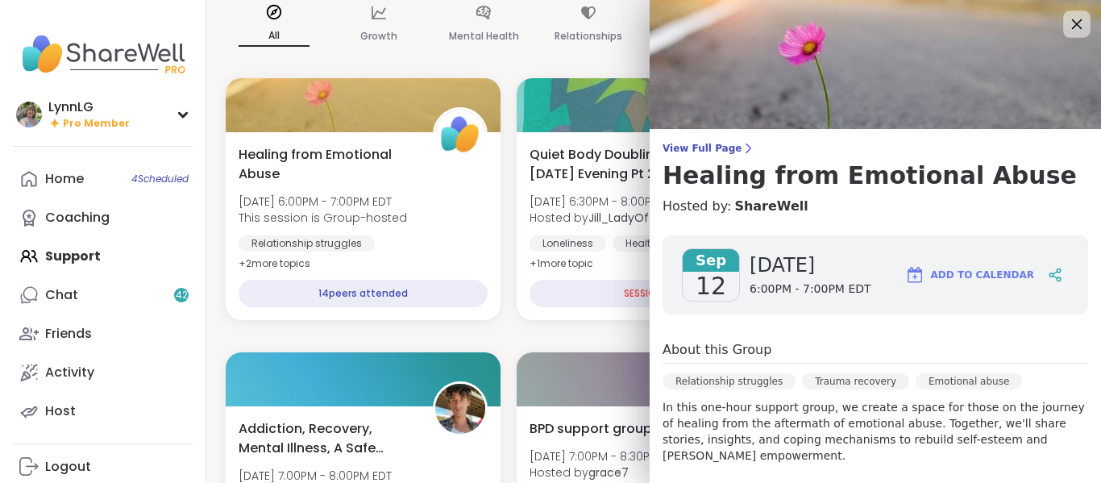
click at [1067, 19] on icon at bounding box center [1077, 24] width 20 height 20
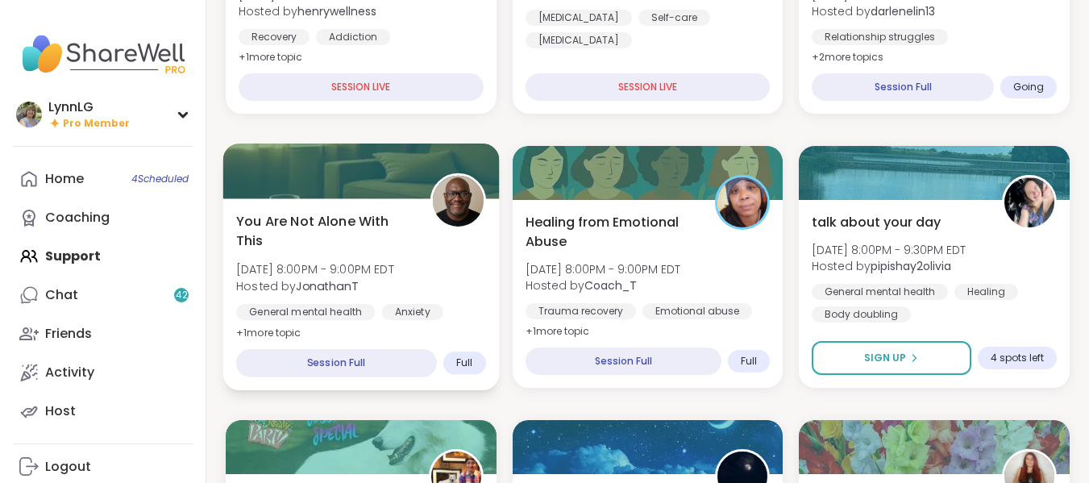
scroll to position [631, 0]
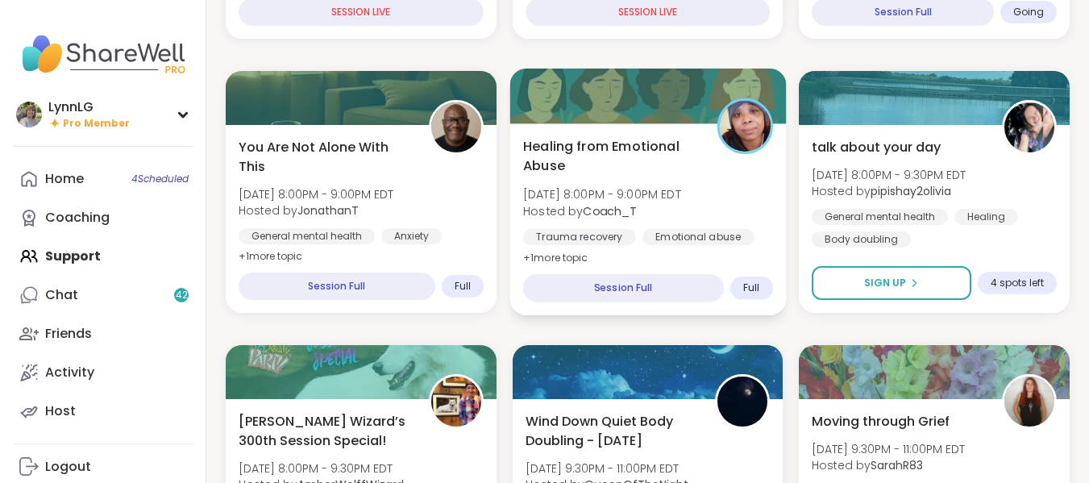
click at [740, 201] on div "Healing from Emotional Abuse [DATE] 8:00PM - 9:00PM EDT Hosted by Coach_T Traum…" at bounding box center [648, 201] width 250 height 131
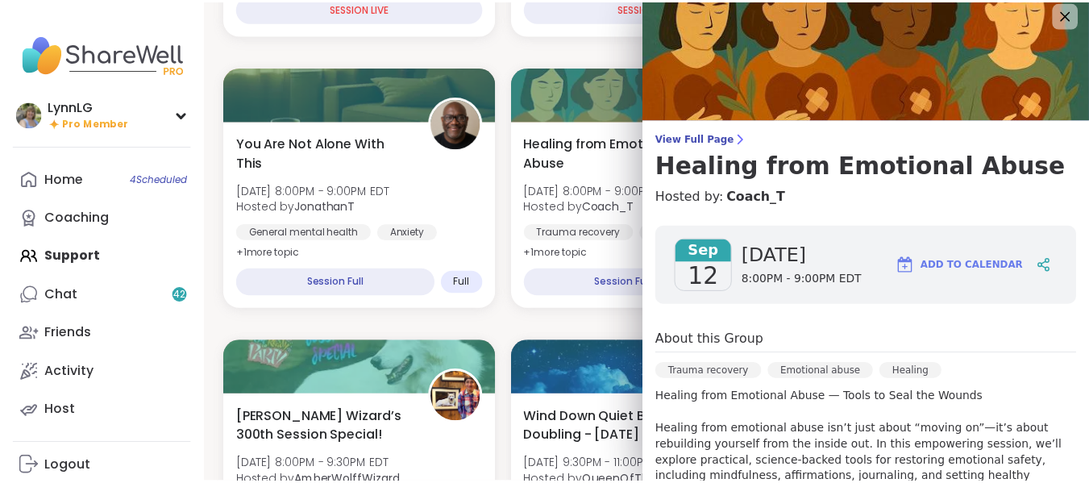
scroll to position [0, 0]
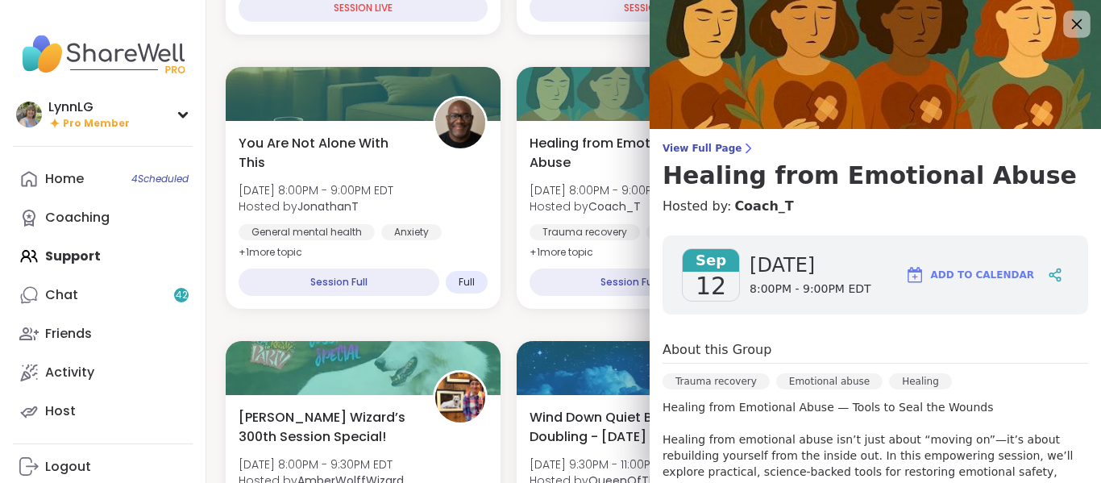
click at [1067, 25] on icon at bounding box center [1077, 24] width 20 height 20
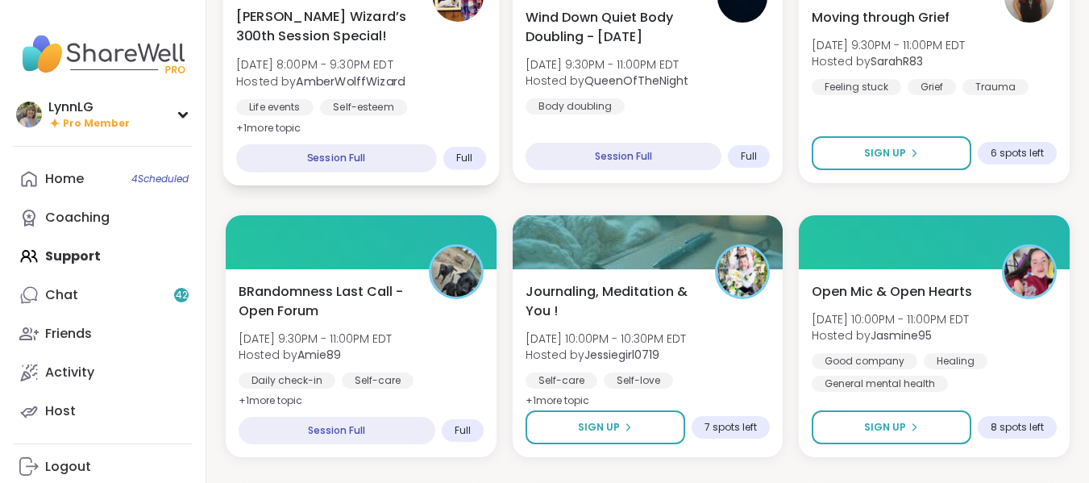
scroll to position [1111, 0]
